Goal: Task Accomplishment & Management: Manage account settings

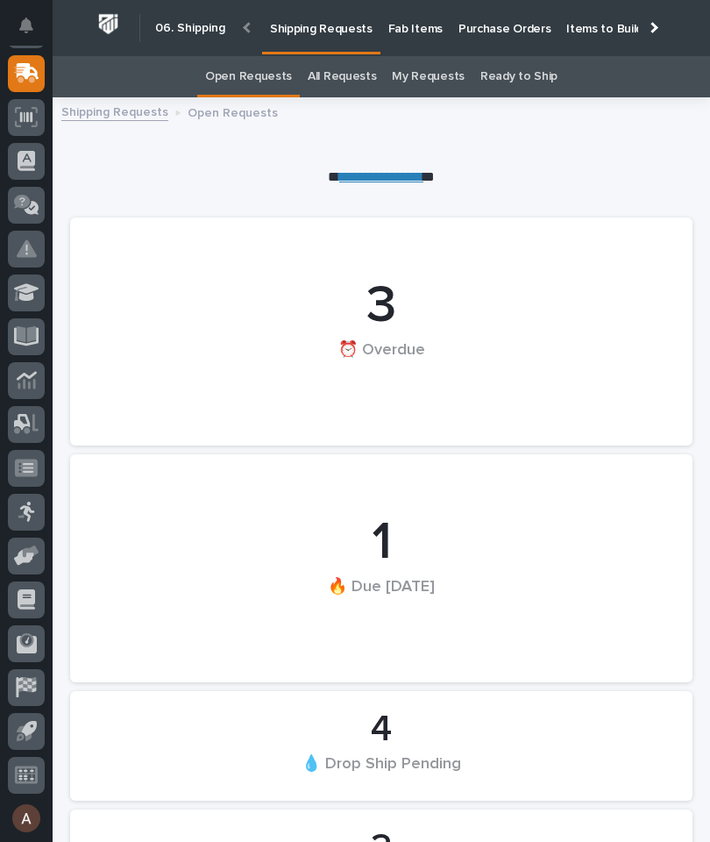
click at [657, 27] on div at bounding box center [652, 27] width 11 height 11
click at [443, 32] on p "Fab Items" at bounding box center [415, 18] width 54 height 37
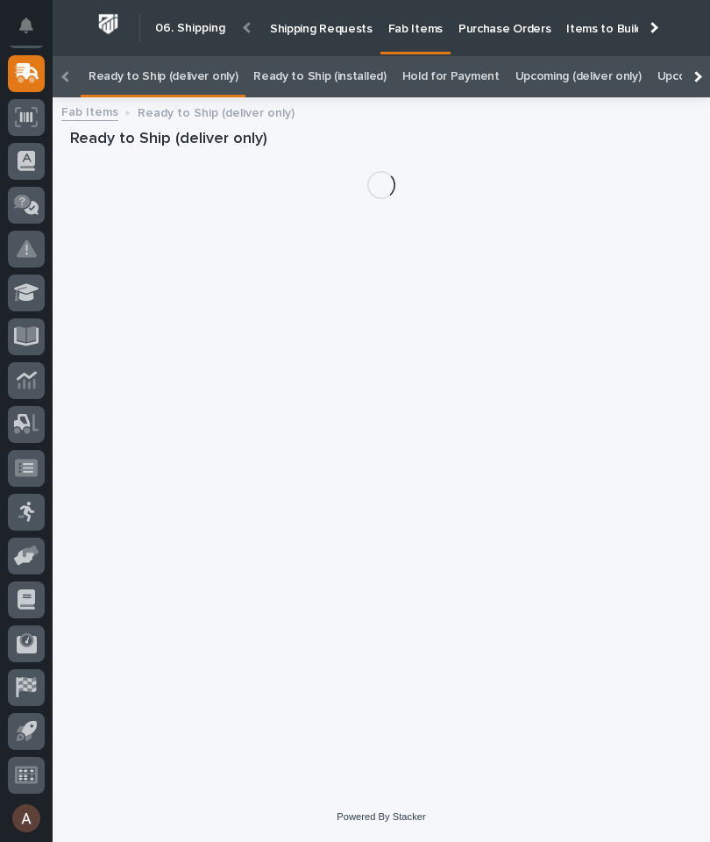
scroll to position [0, -189]
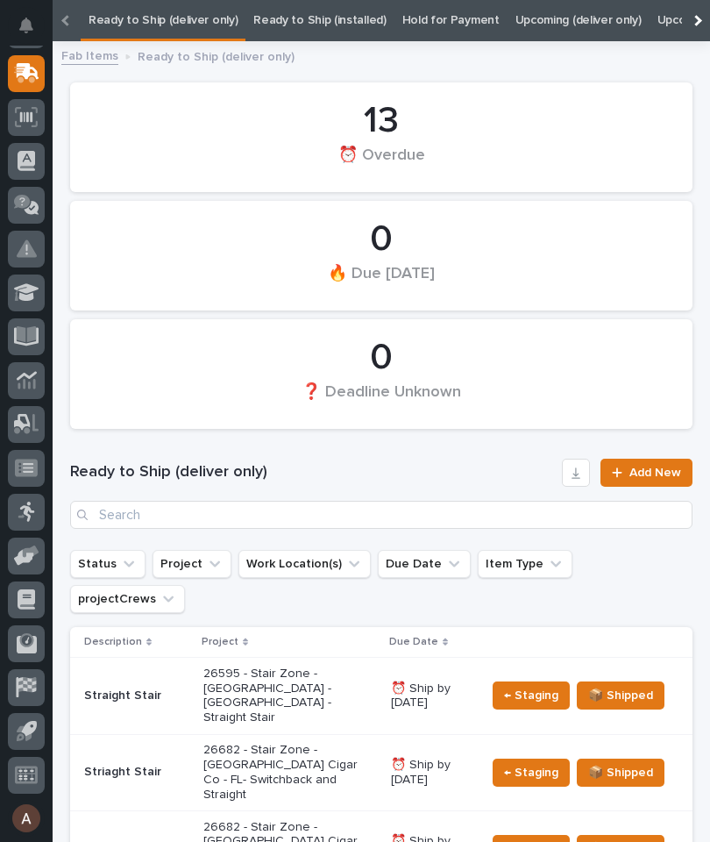
click at [705, 22] on div at bounding box center [696, 20] width 28 height 41
click at [490, 24] on link "All" at bounding box center [496, 20] width 12 height 41
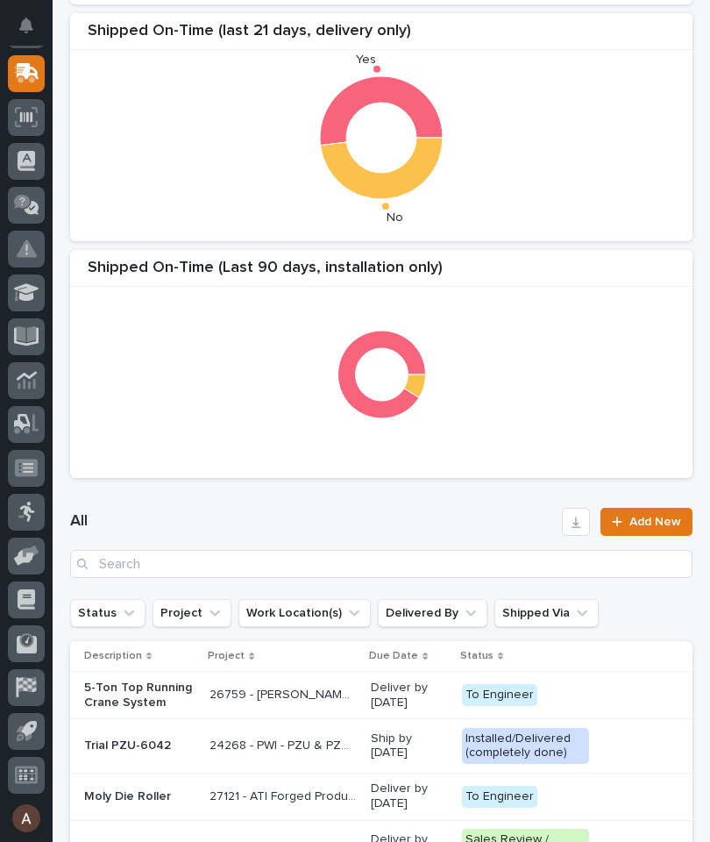
scroll to position [361, 0]
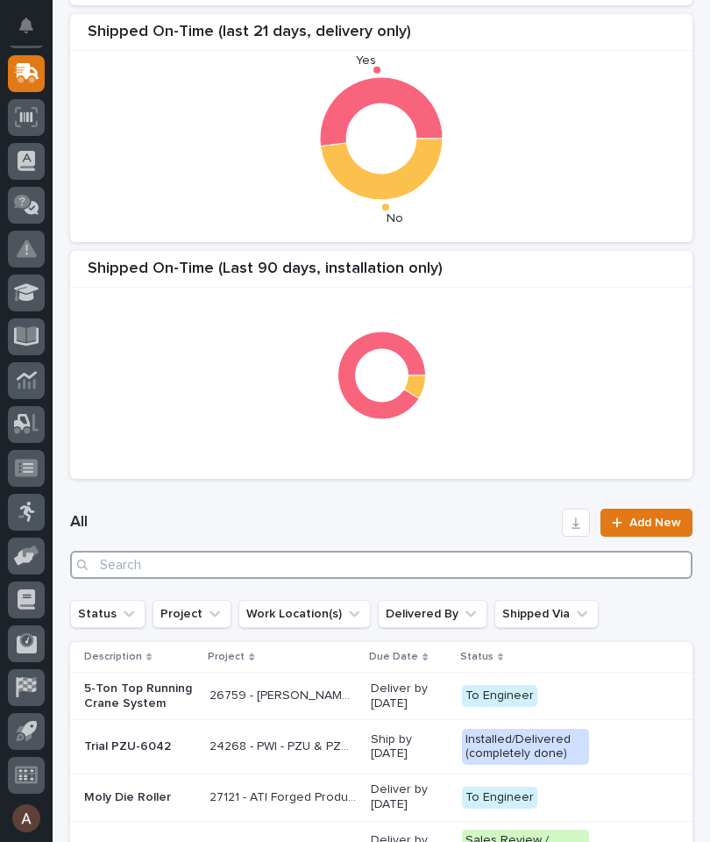
click at [478, 569] on input "Search" at bounding box center [381, 565] width 623 height 28
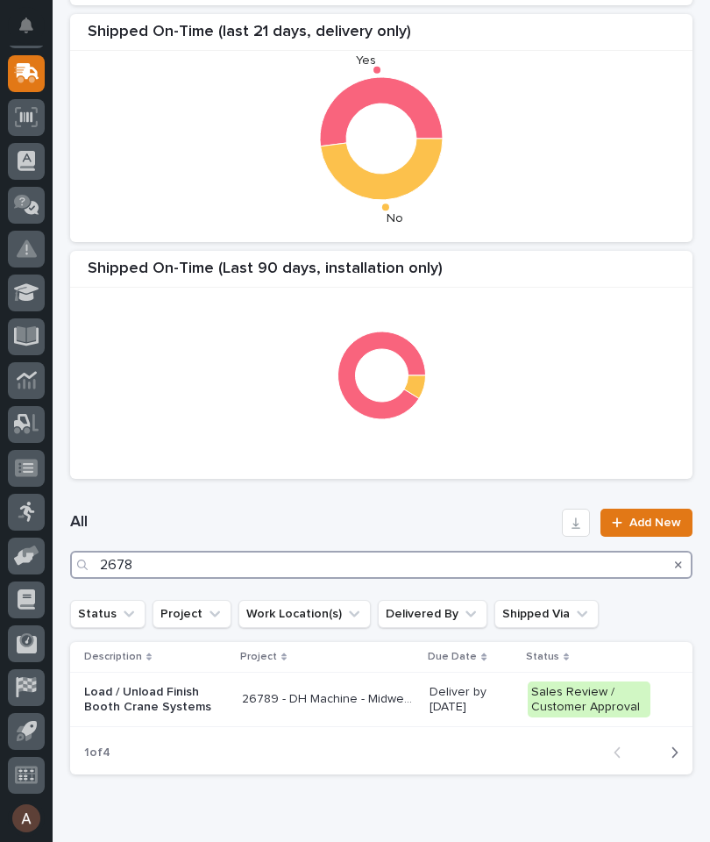
type input "26784"
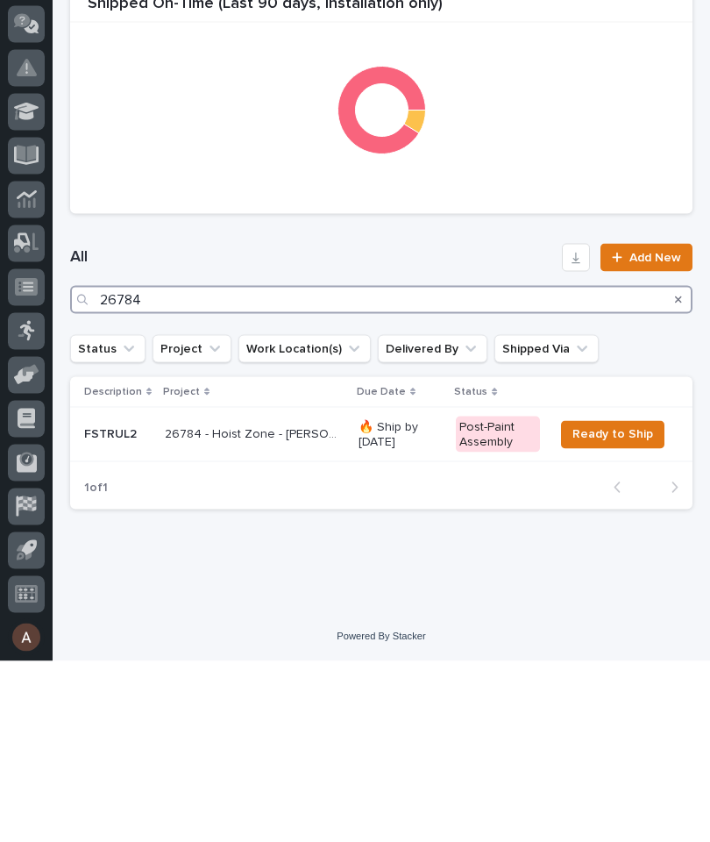
scroll to position [443, 0]
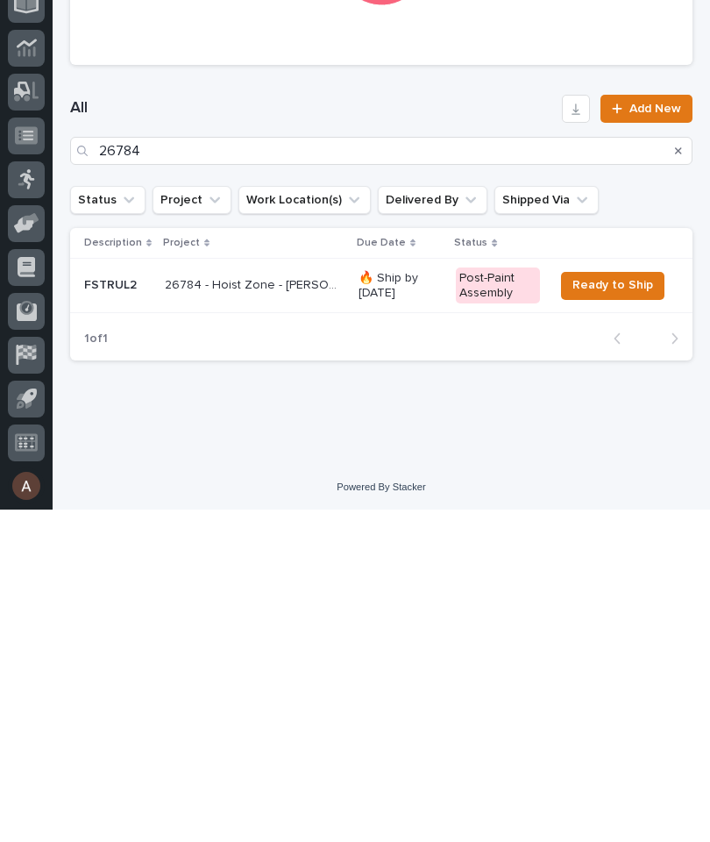
click at [123, 610] on p "FSTRUL2" at bounding box center [117, 617] width 67 height 15
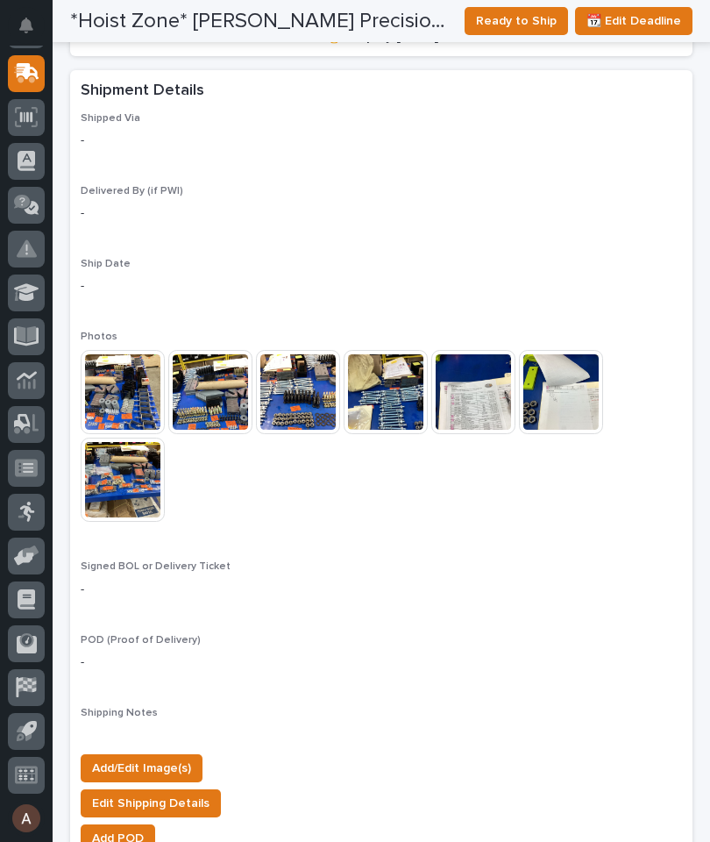
click at [180, 758] on span "Add/Edit Image(s)" at bounding box center [141, 768] width 99 height 21
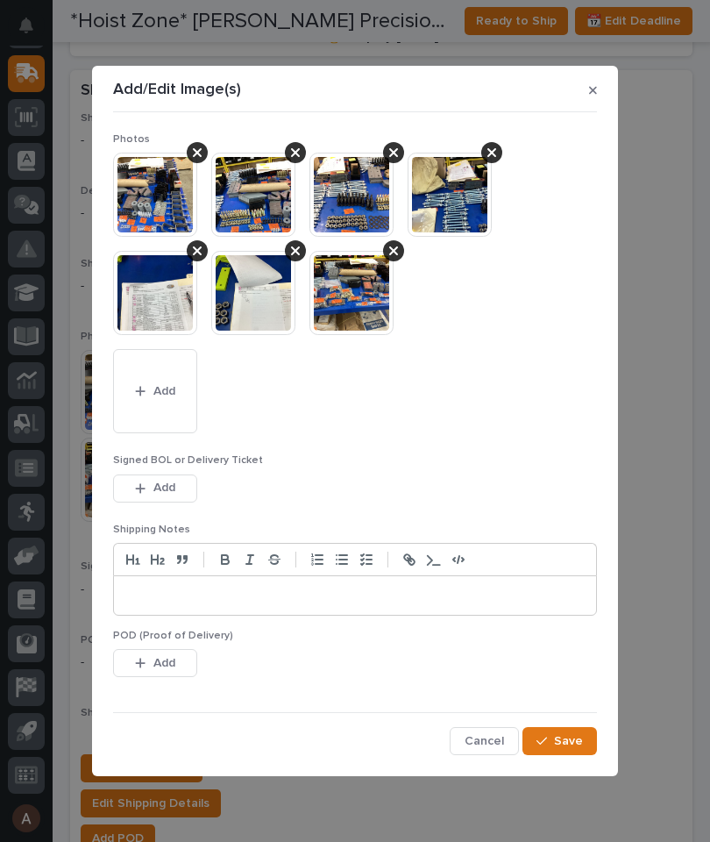
click at [168, 384] on span "Add" at bounding box center [164, 391] width 22 height 16
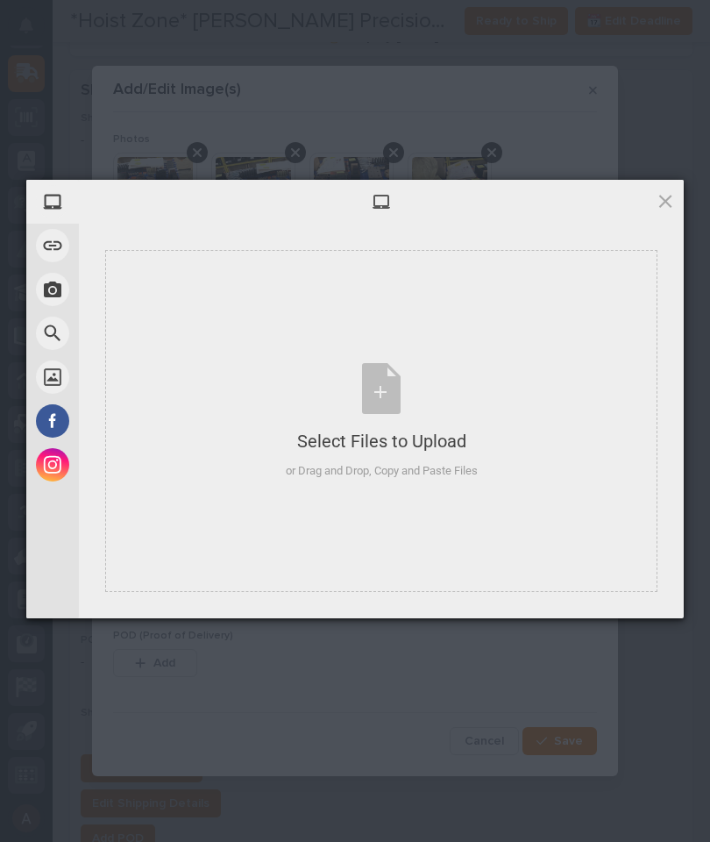
click at [498, 340] on div "Select Files to Upload or Drag and Drop, Copy and Paste Files" at bounding box center [381, 421] width 552 height 342
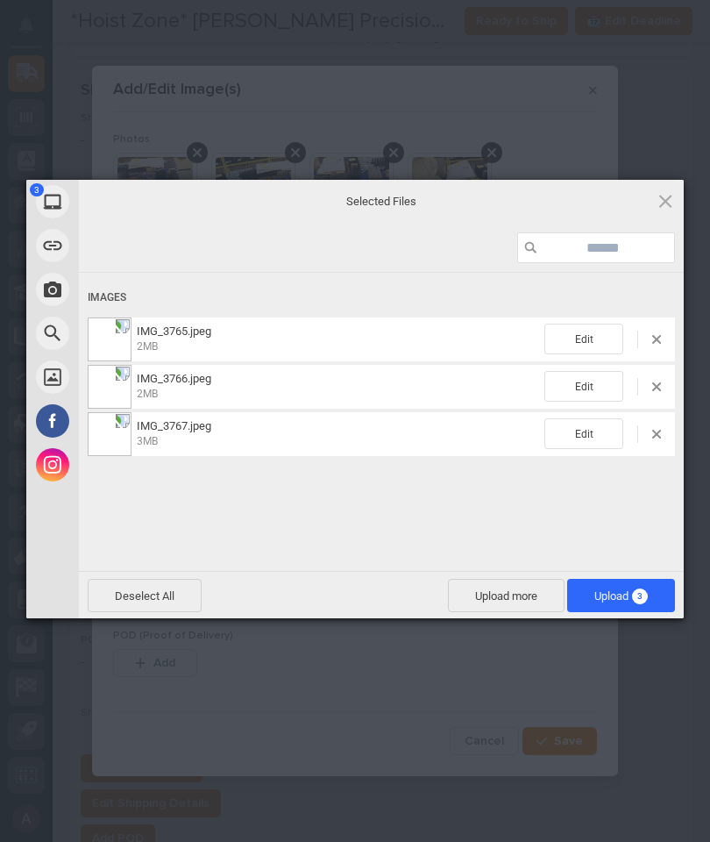
click at [640, 587] on span "Upload 3" at bounding box center [621, 595] width 108 height 33
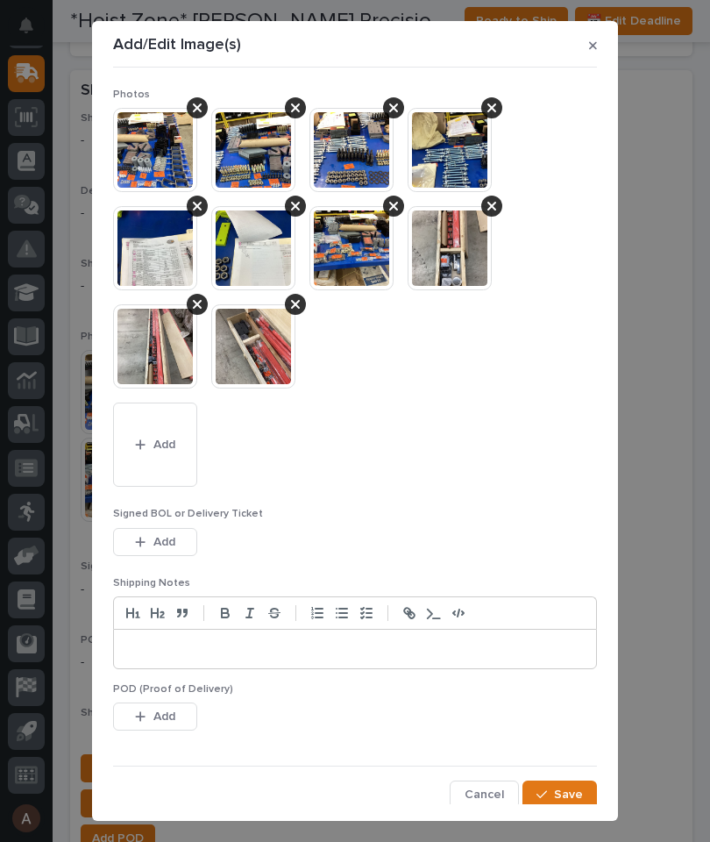
click at [580, 783] on button "Save" at bounding box center [560, 794] width 75 height 28
